Goal: Task Accomplishment & Management: Manage account settings

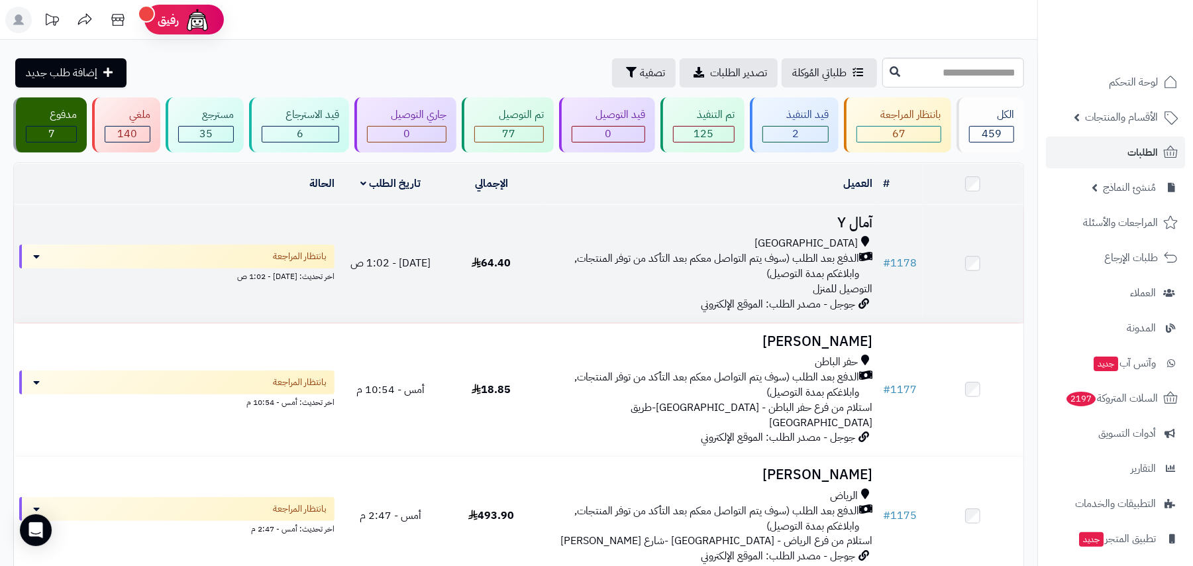
click at [700, 237] on div "جدة" at bounding box center [709, 243] width 325 height 15
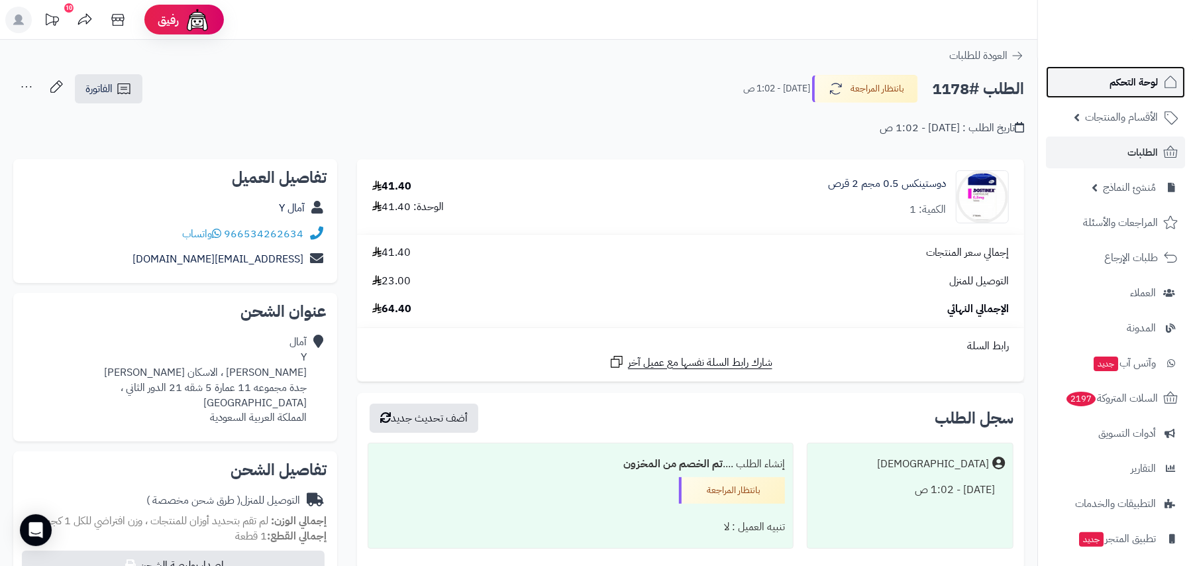
click at [1134, 81] on span "لوحة التحكم" at bounding box center [1134, 82] width 48 height 19
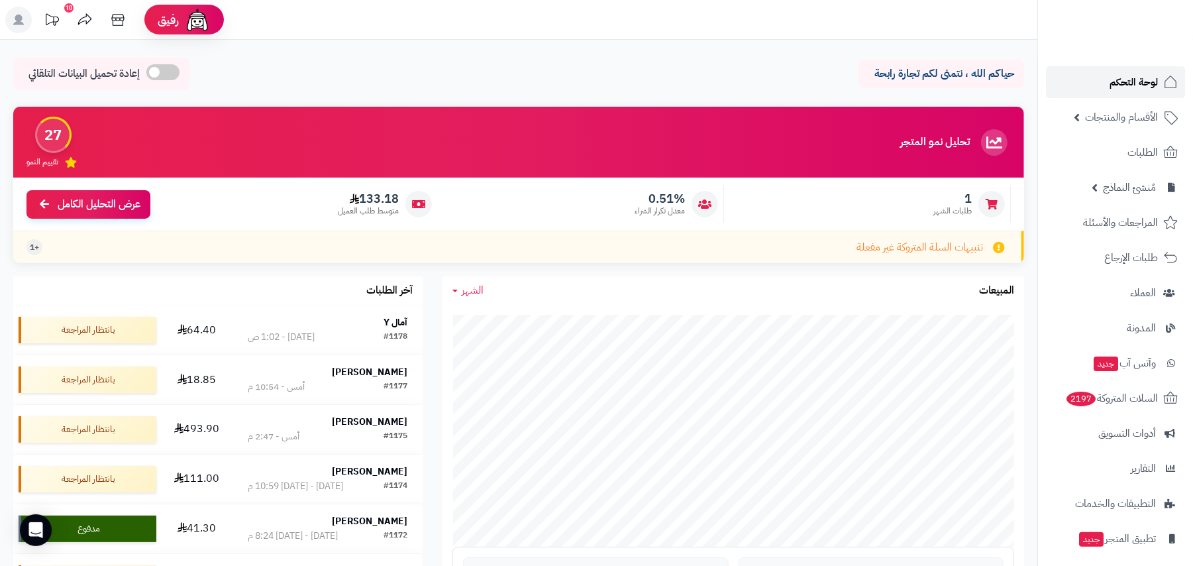
click at [1137, 83] on span "لوحة التحكم" at bounding box center [1134, 82] width 48 height 19
click at [1108, 119] on span "الأقسام والمنتجات" at bounding box center [1121, 117] width 73 height 19
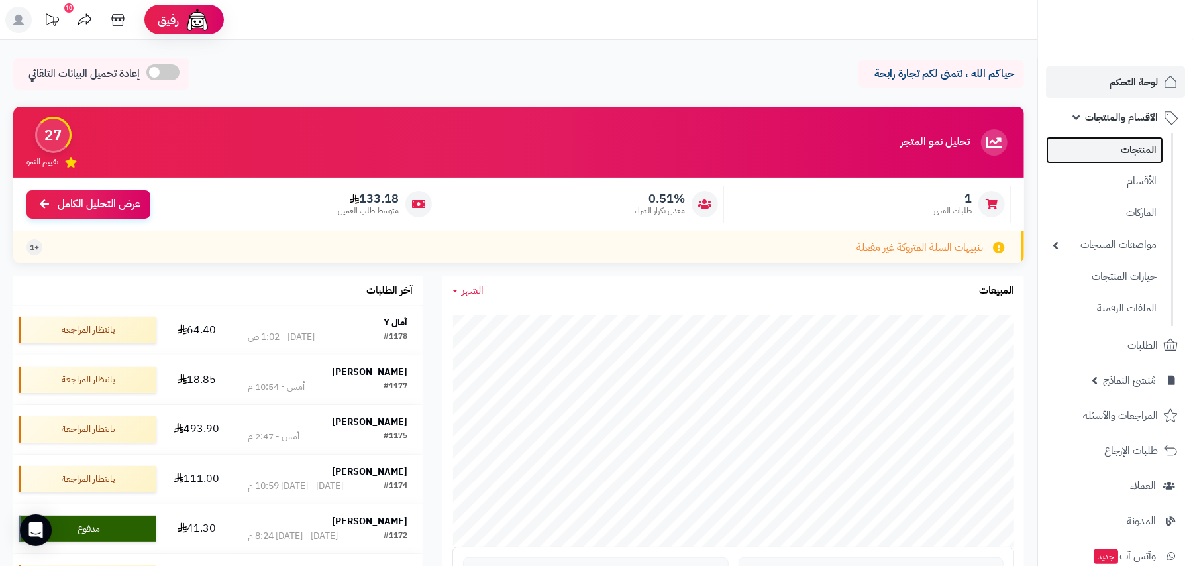
click at [1128, 156] on link "المنتجات" at bounding box center [1104, 149] width 117 height 27
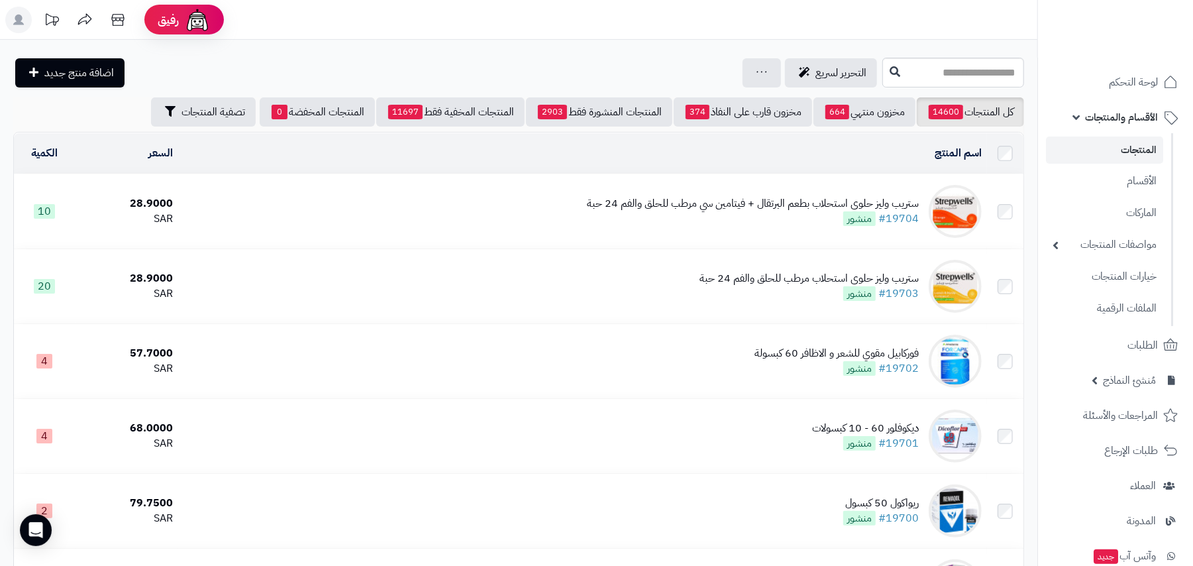
click at [1129, 117] on span "الأقسام والمنتجات" at bounding box center [1121, 117] width 73 height 19
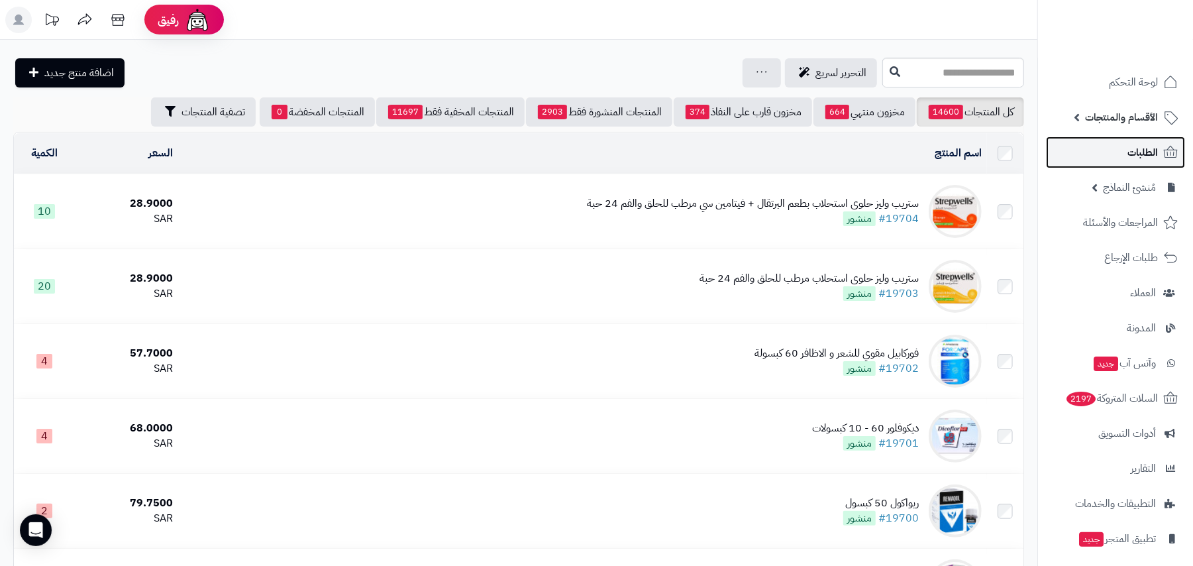
click at [1133, 146] on span "الطلبات" at bounding box center [1143, 152] width 30 height 19
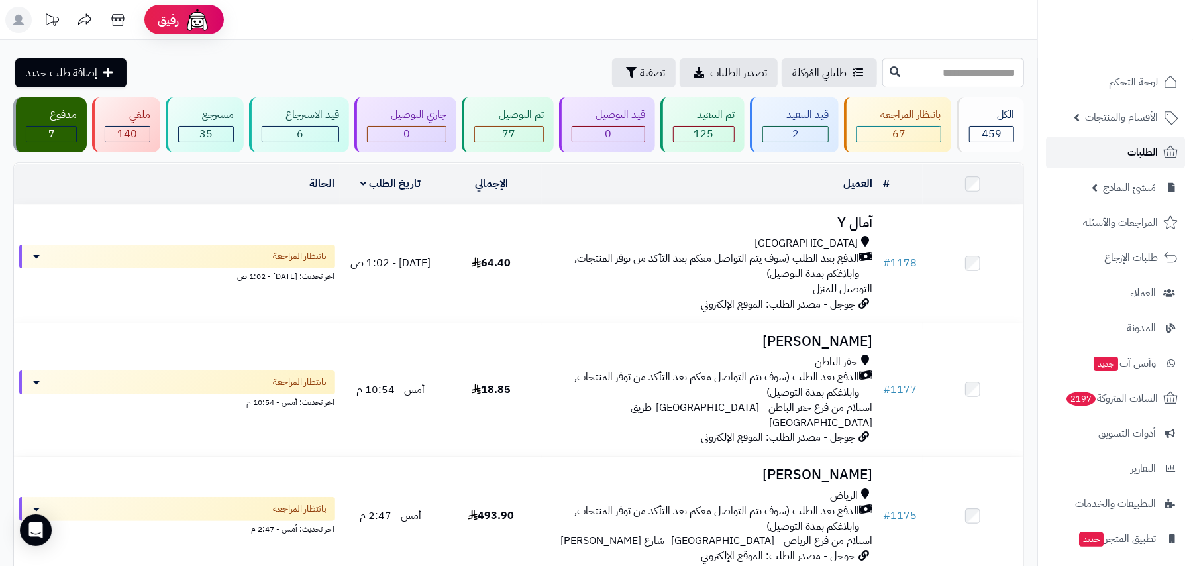
click at [1142, 148] on span "الطلبات" at bounding box center [1143, 152] width 30 height 19
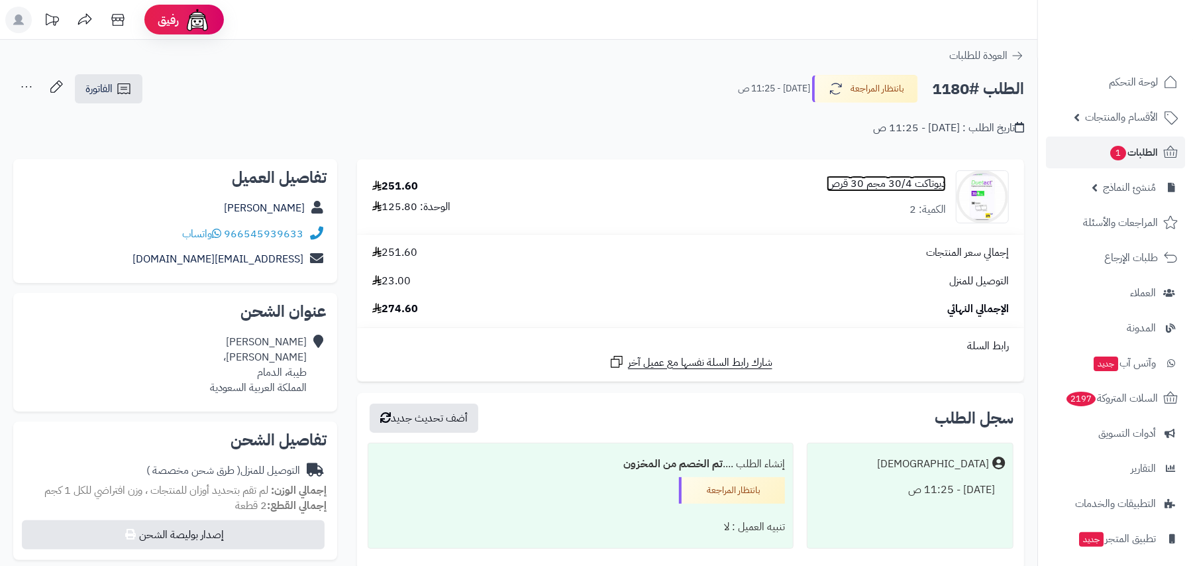
click at [878, 176] on link "ديوتاكت 30/4 مجم 30 قرص" at bounding box center [886, 183] width 119 height 15
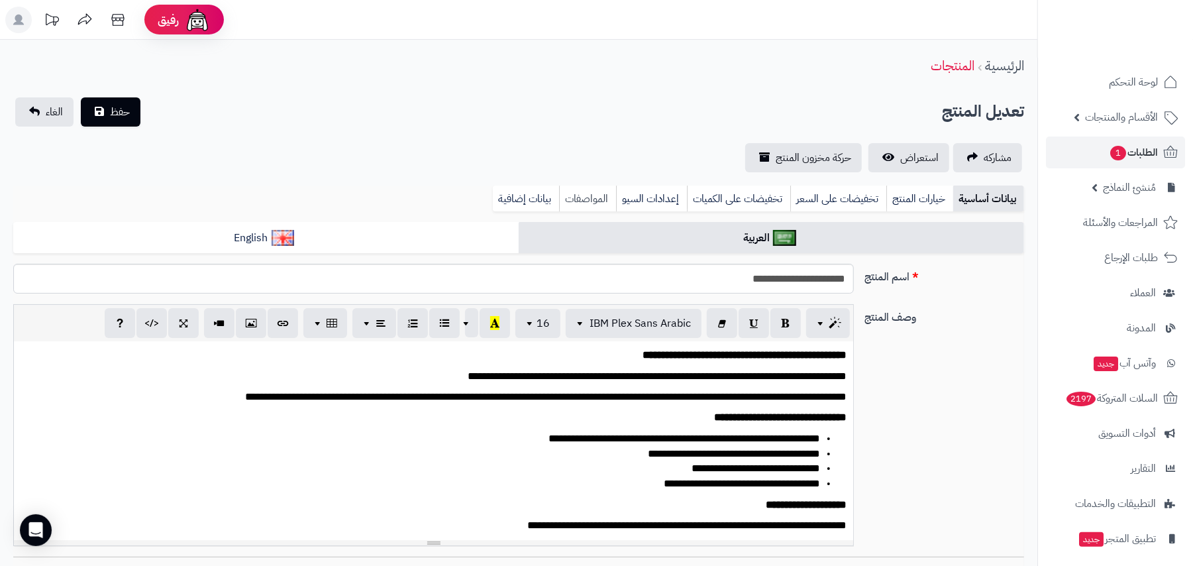
scroll to position [23, 0]
click at [534, 195] on link "بيانات إضافية" at bounding box center [526, 199] width 66 height 27
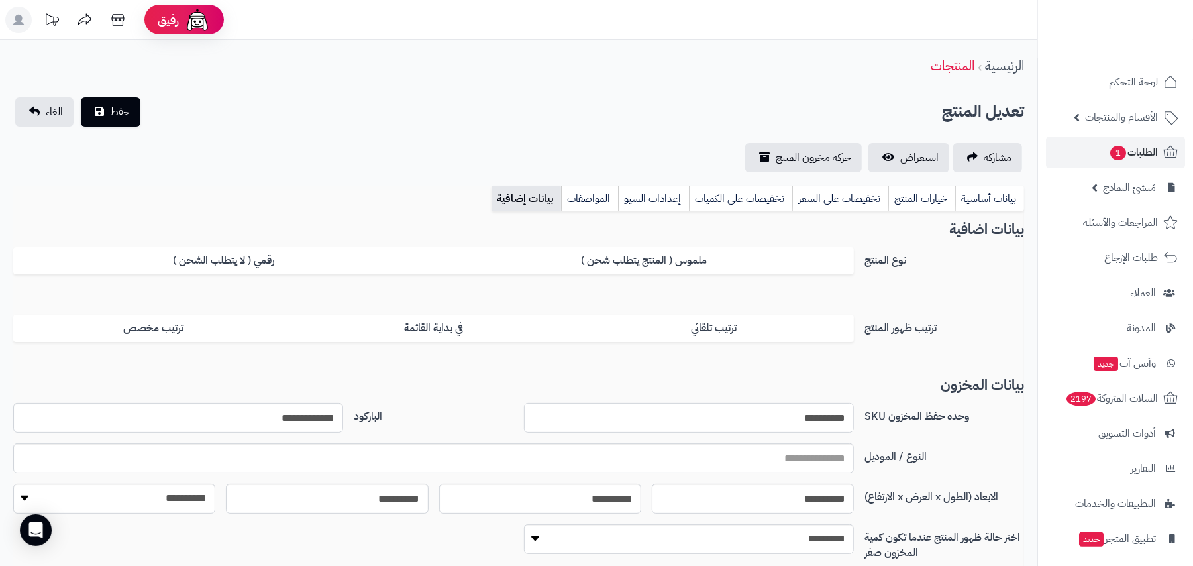
click at [796, 417] on input "**********" at bounding box center [689, 418] width 330 height 30
